Goal: Check status: Check status

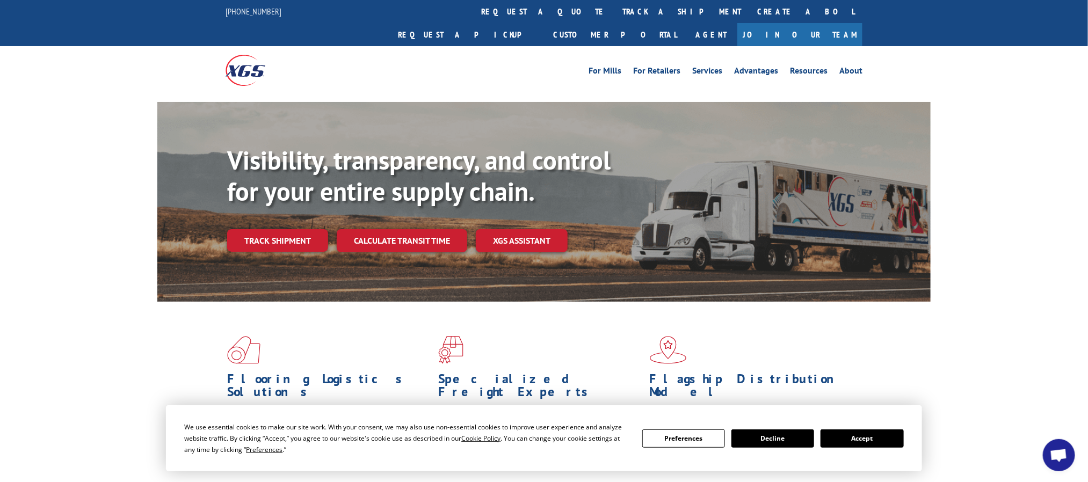
click at [265, 234] on div "Visibility, transparency, and control for your entire supply chain. Track shipm…" at bounding box center [579, 220] width 704 height 150
click at [265, 229] on link "Track shipment" at bounding box center [277, 240] width 101 height 23
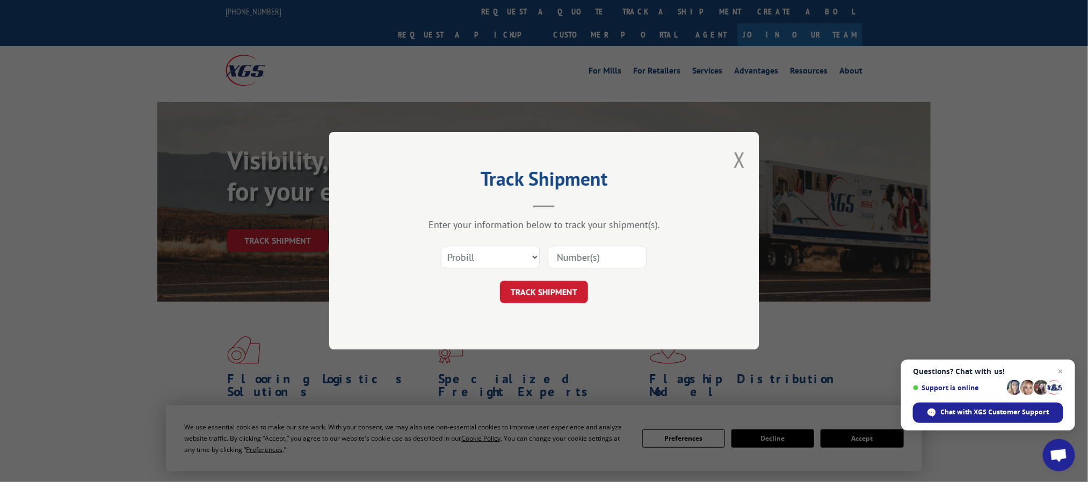
click at [577, 255] on input at bounding box center [597, 258] width 99 height 23
paste input "17604533"
type input "17604533"
click at [553, 295] on button "TRACK SHIPMENT" at bounding box center [544, 292] width 88 height 23
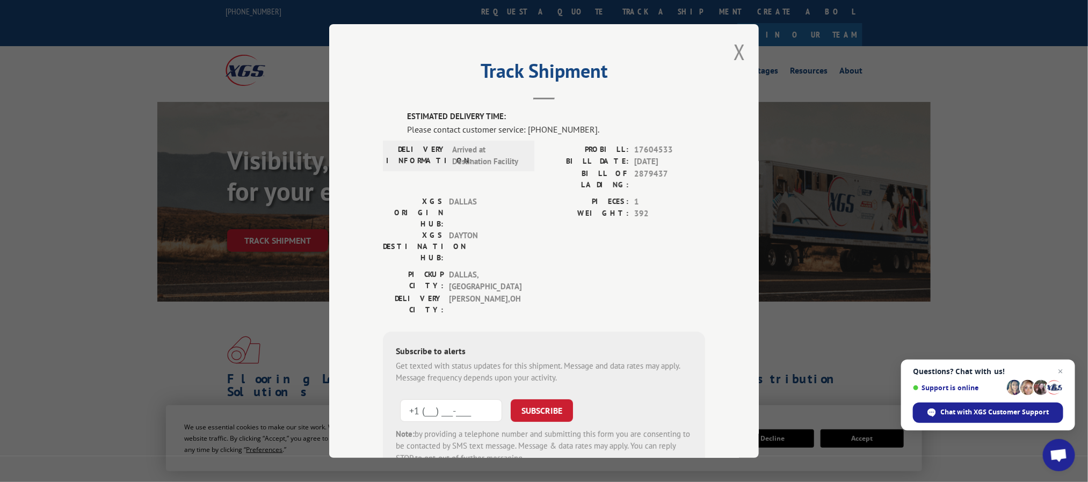
click at [449, 399] on input "+1 (___) ___-____" at bounding box center [451, 410] width 102 height 23
paste input "614) 813-3057"
type input "+1 (614) 813-3057"
click at [552, 399] on button "SUBSCRIBE" at bounding box center [542, 410] width 62 height 23
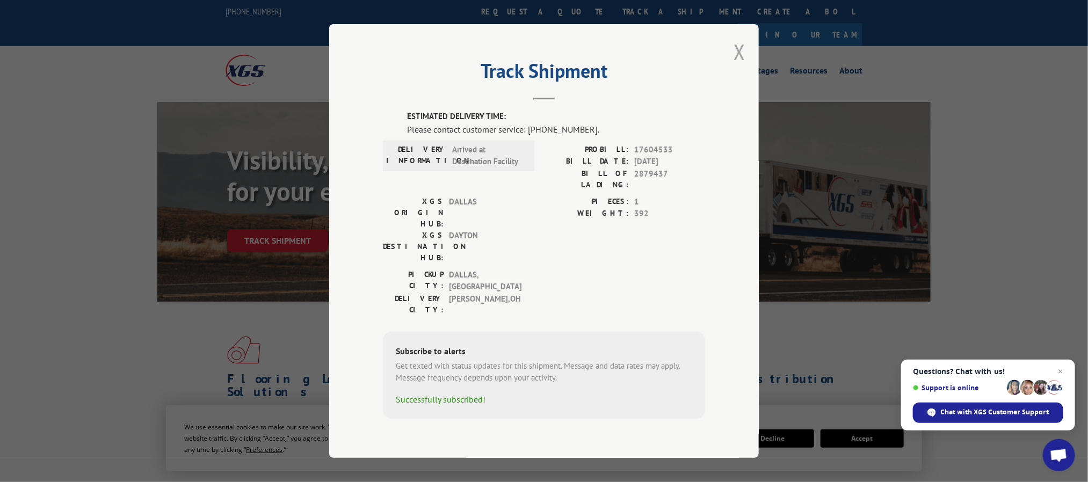
click at [741, 66] on button "Close modal" at bounding box center [740, 52] width 12 height 28
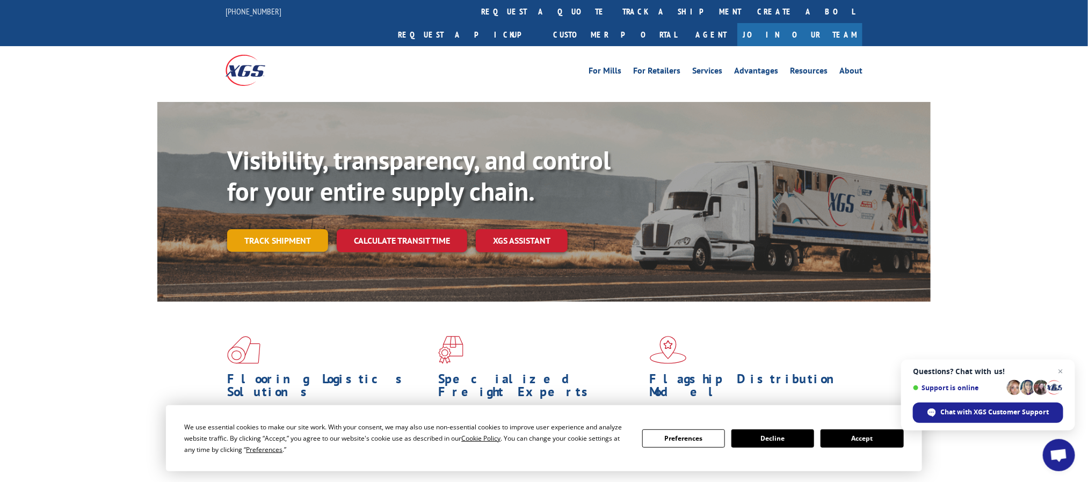
click at [287, 229] on link "Track shipment" at bounding box center [277, 240] width 101 height 23
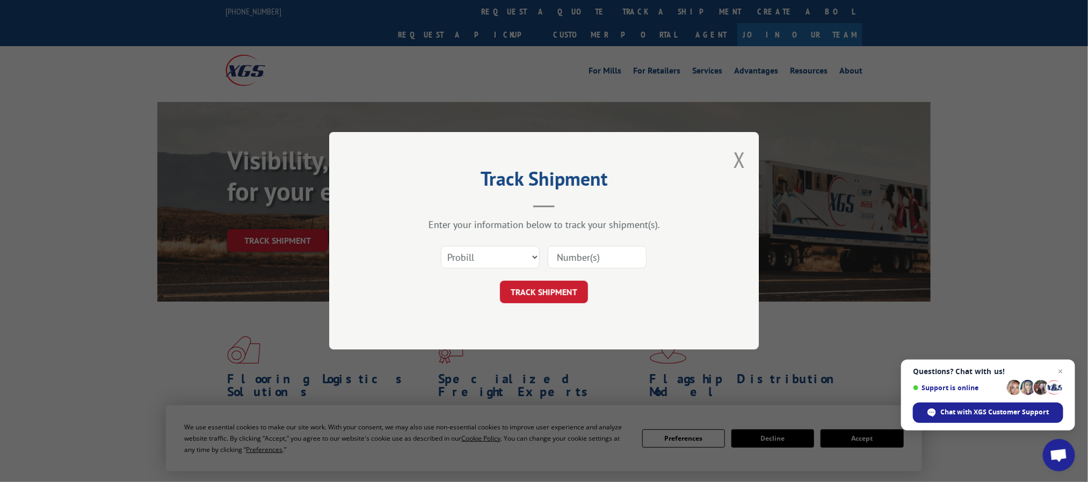
click at [566, 261] on input at bounding box center [597, 258] width 99 height 23
paste input "17604533"
type input "17604533"
click at [540, 297] on button "TRACK SHIPMENT" at bounding box center [544, 292] width 88 height 23
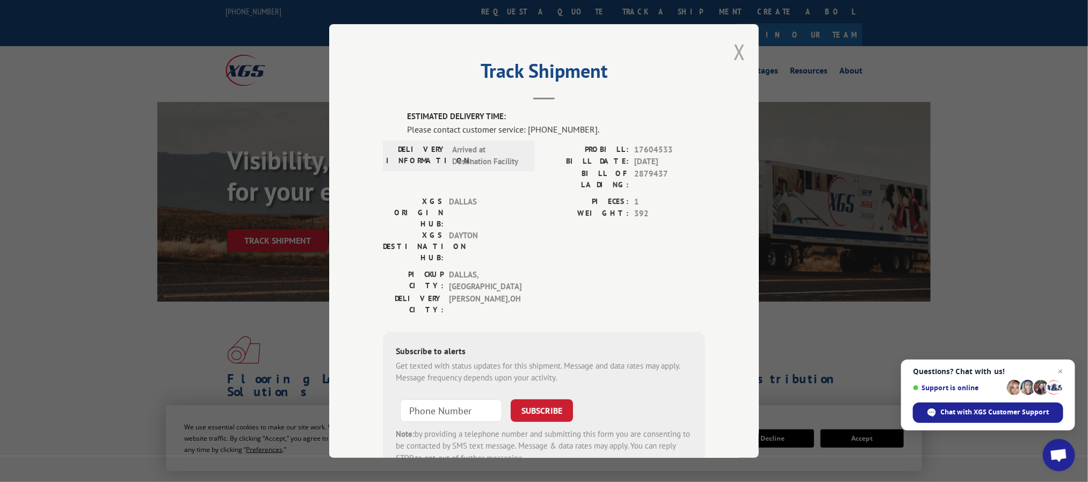
click at [734, 55] on button "Close modal" at bounding box center [740, 52] width 12 height 28
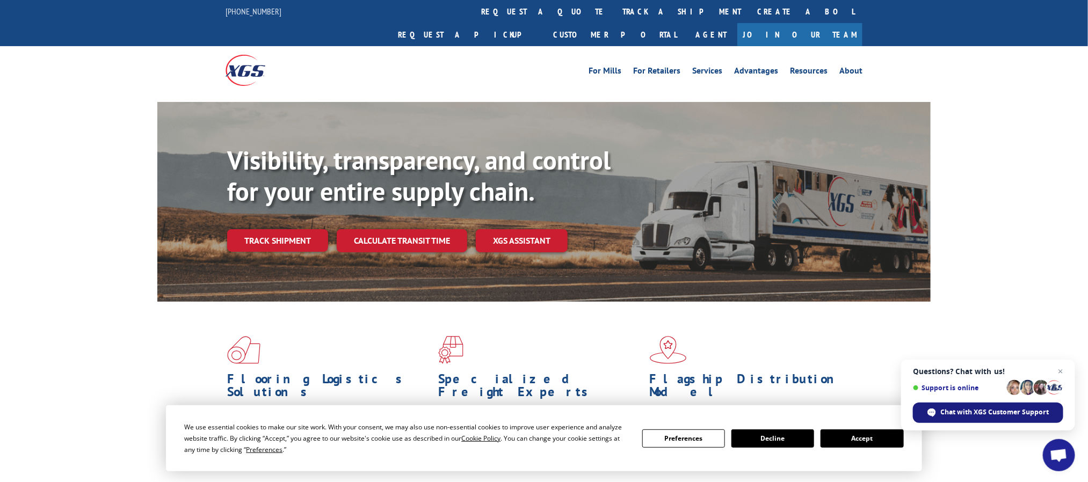
click at [975, 419] on div "Chat with XGS Customer Support" at bounding box center [988, 413] width 150 height 20
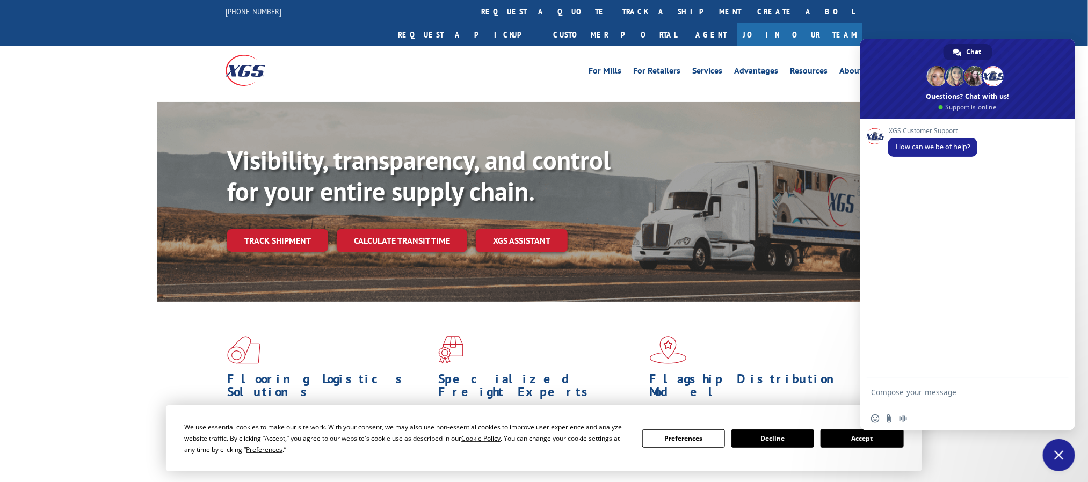
click at [943, 387] on form at bounding box center [956, 394] width 170 height 31
type textarea "tracking information"
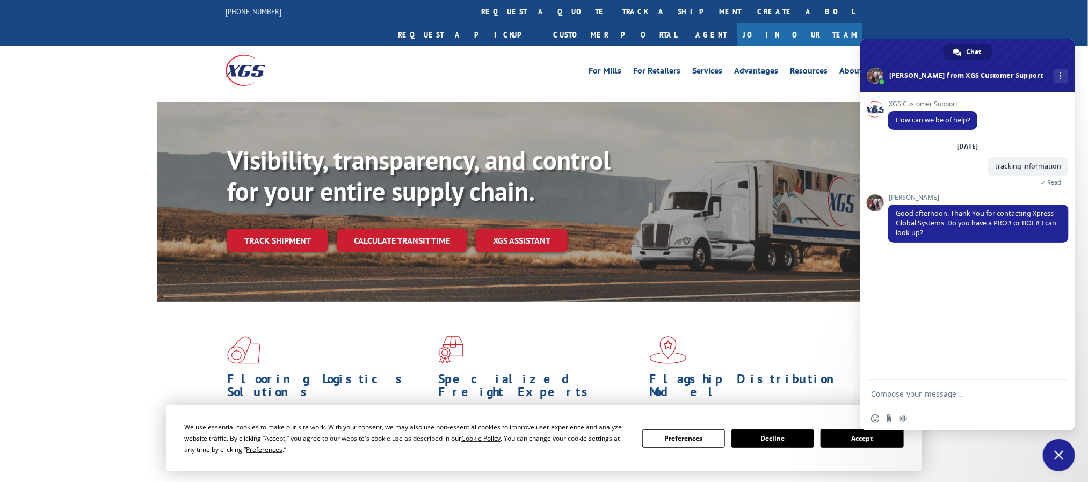
click at [865, 442] on button "Accept" at bounding box center [862, 439] width 83 height 18
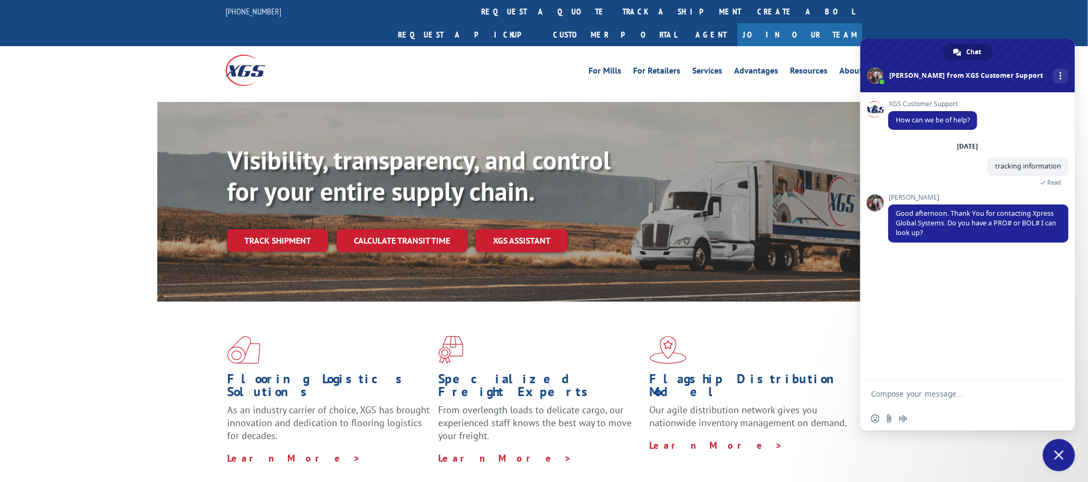
click at [937, 392] on textarea "Compose your message..." at bounding box center [956, 394] width 170 height 10
paste textarea "17604533"
type textarea "17604533"
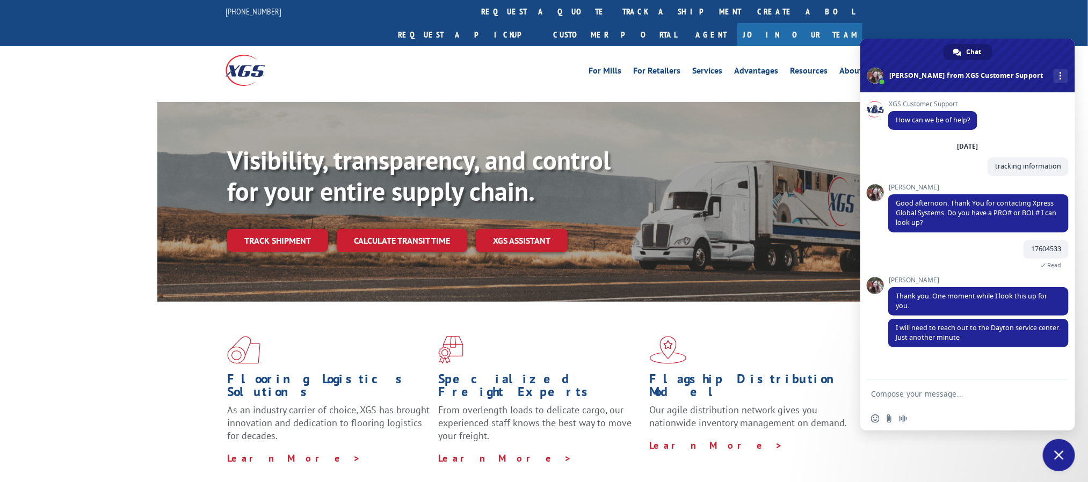
click at [951, 395] on textarea "Compose your message..." at bounding box center [956, 394] width 170 height 10
type textarea "ok"
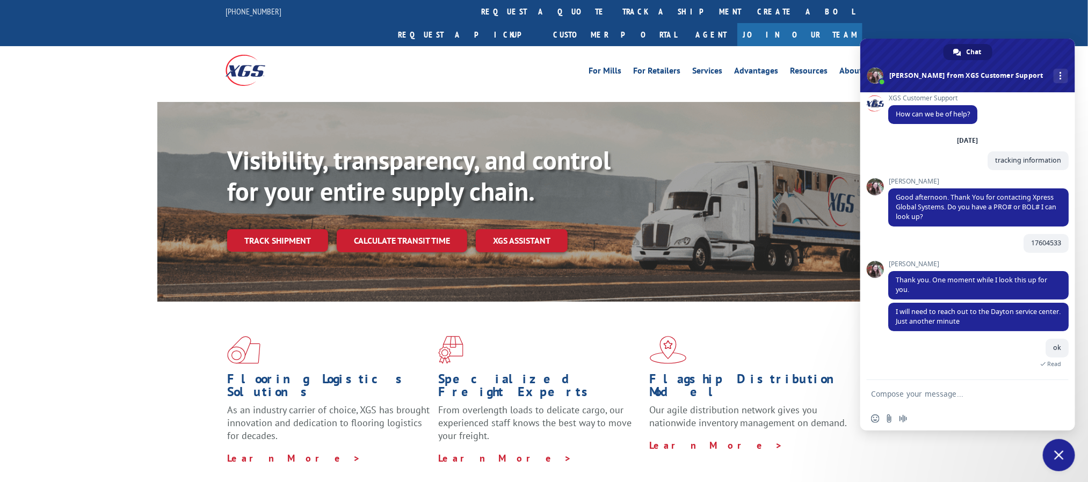
scroll to position [5, 0]
